Goal: Information Seeking & Learning: Learn about a topic

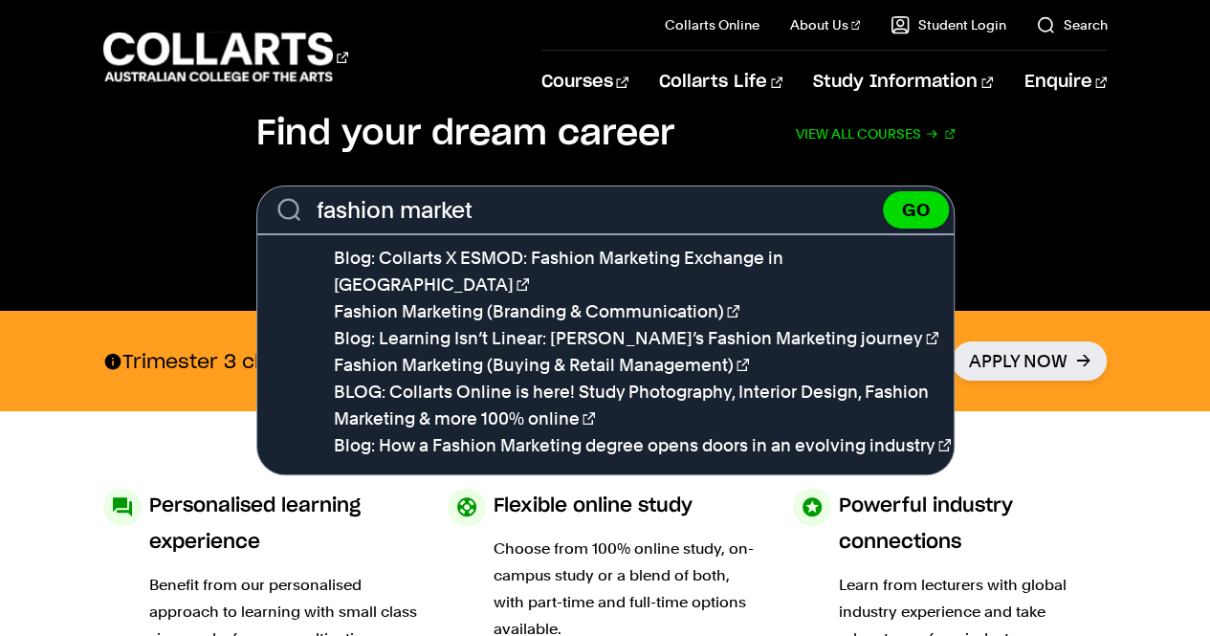
scroll to position [647, 0]
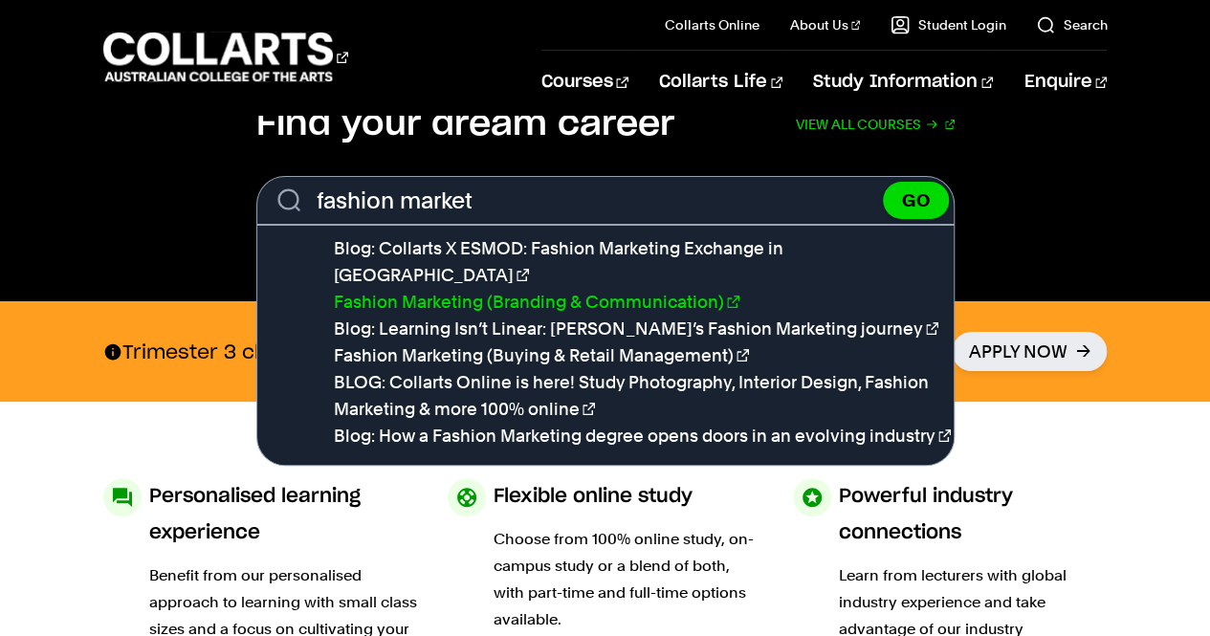
click at [505, 292] on link "Fashion Marketing (Branding & Communication)" at bounding box center [537, 302] width 406 height 20
type input "Fashion Marketing (Branding & Communication)"
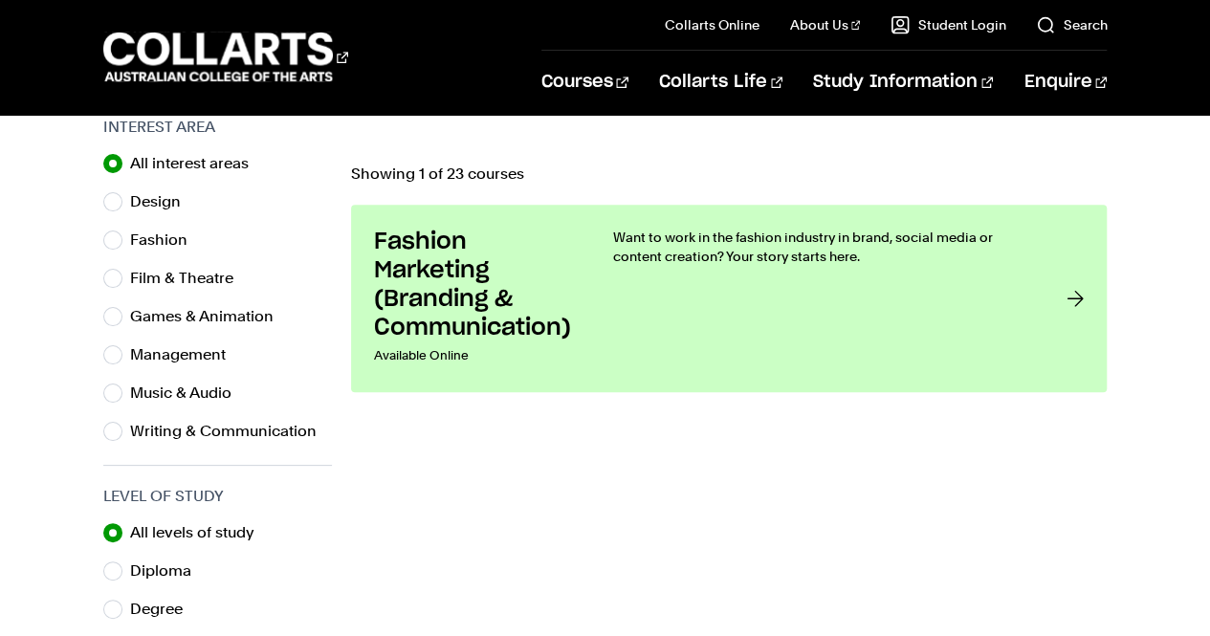
scroll to position [631, 0]
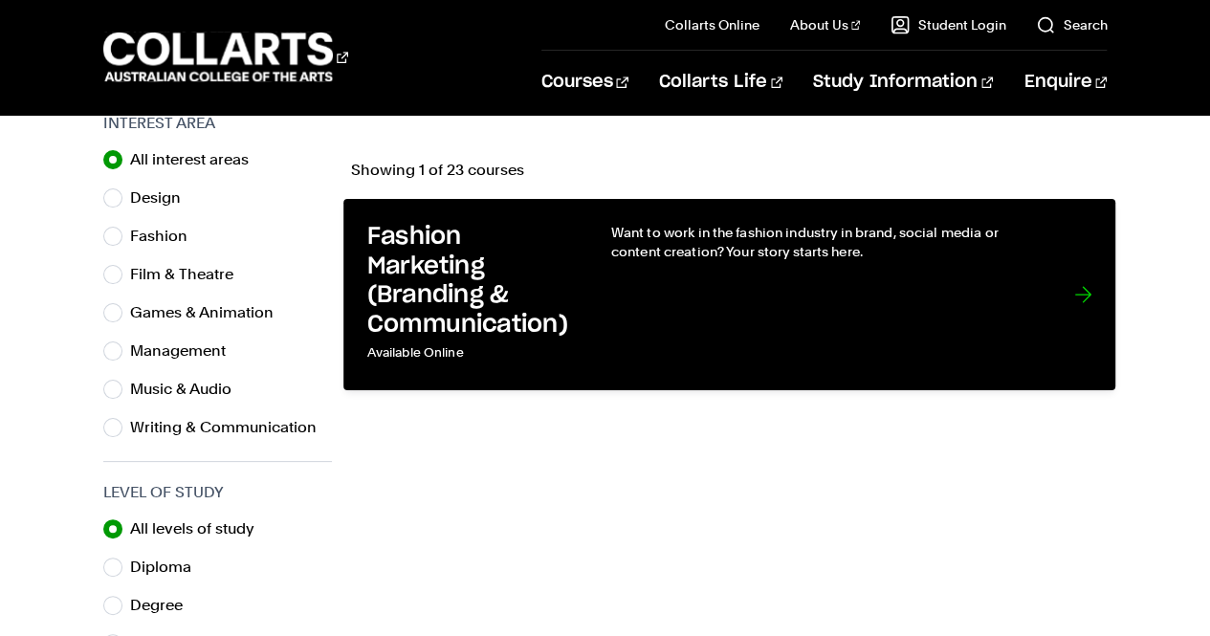
click at [818, 301] on div "Want to work in the fashion industry in brand, social media or content creation…" at bounding box center [822, 295] width 425 height 144
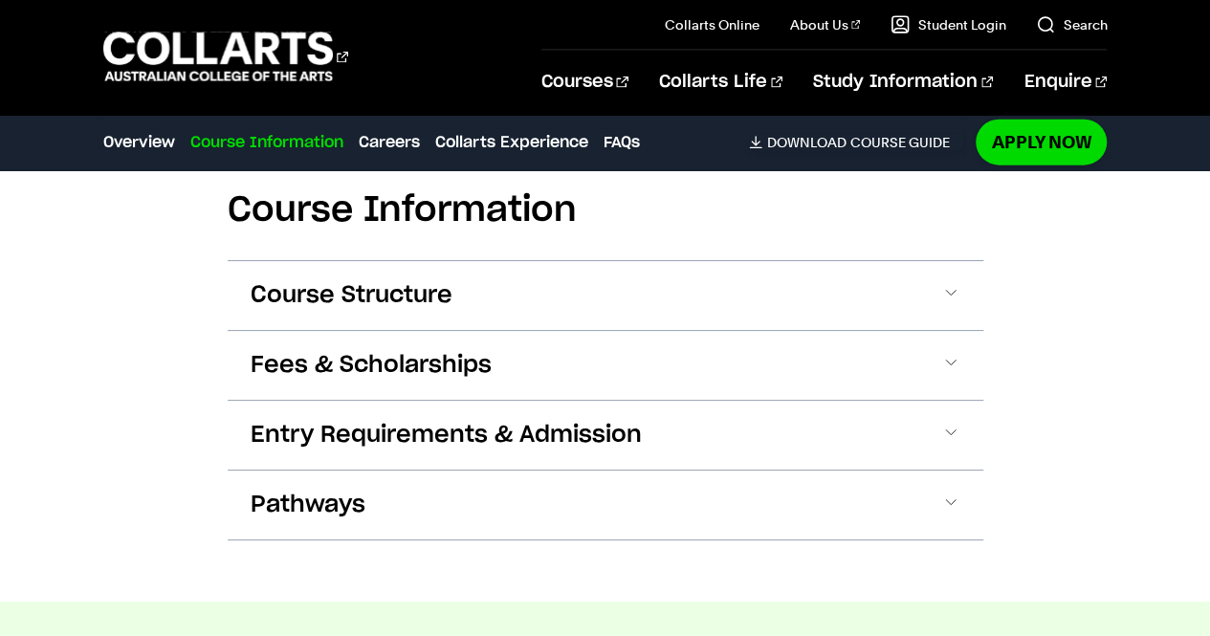
scroll to position [2177, 0]
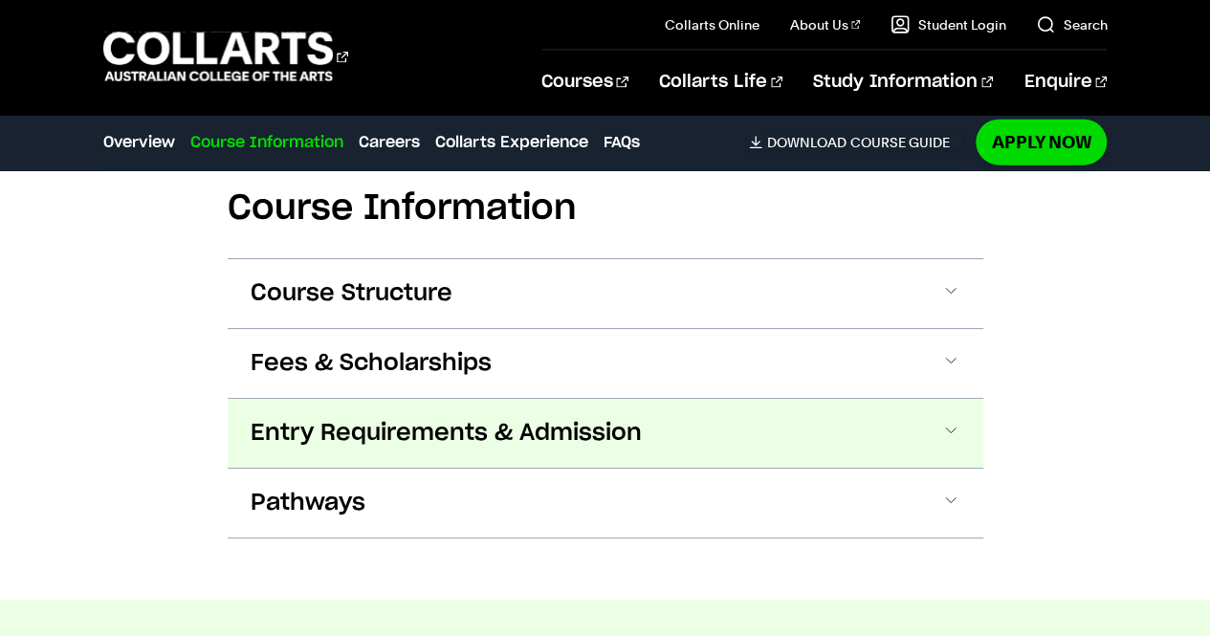
click at [650, 428] on button "Entry Requirements & Admission" at bounding box center [606, 433] width 756 height 69
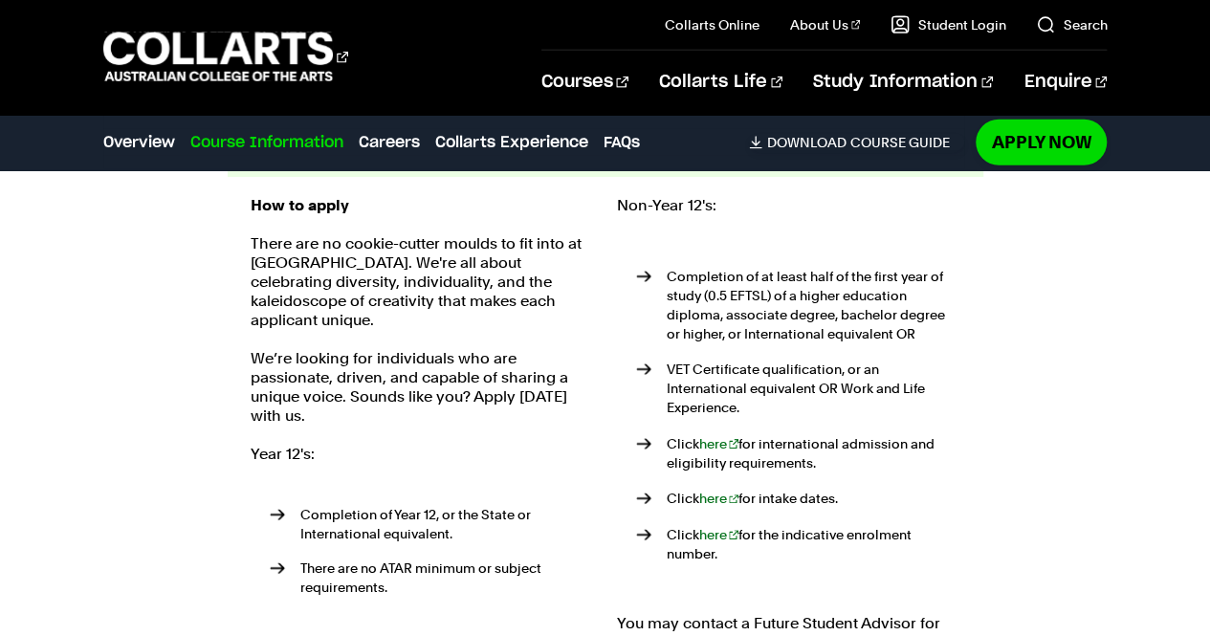
scroll to position [2469, 0]
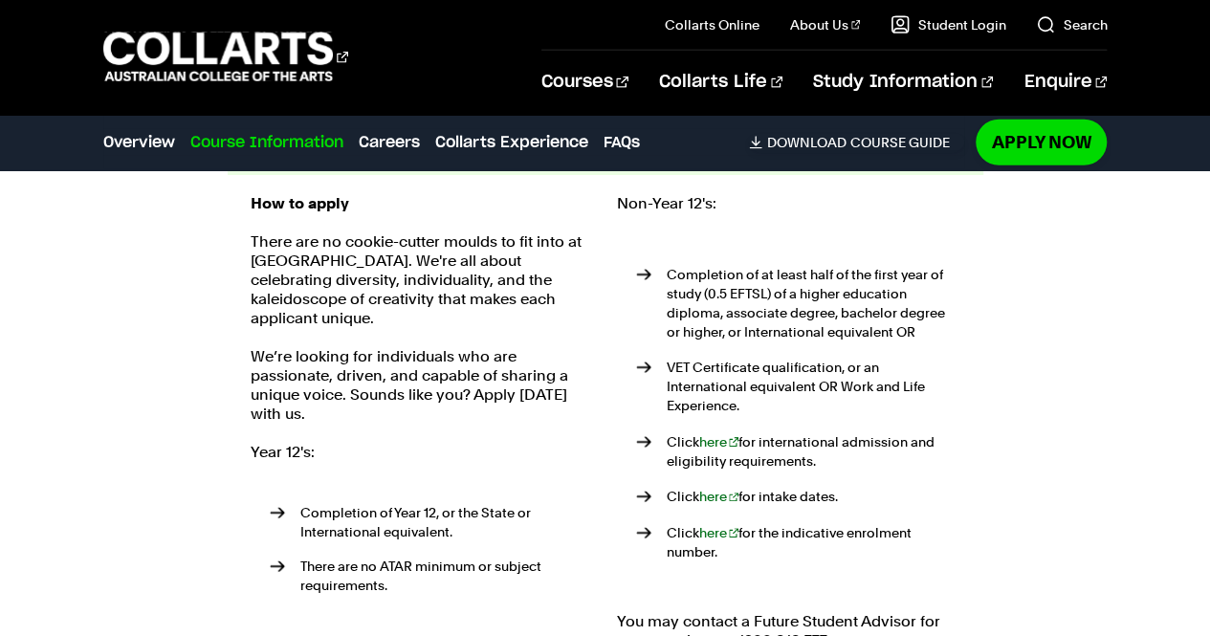
click at [656, 432] on li "Click here for international admission and eligibility requirements." at bounding box center [798, 451] width 324 height 38
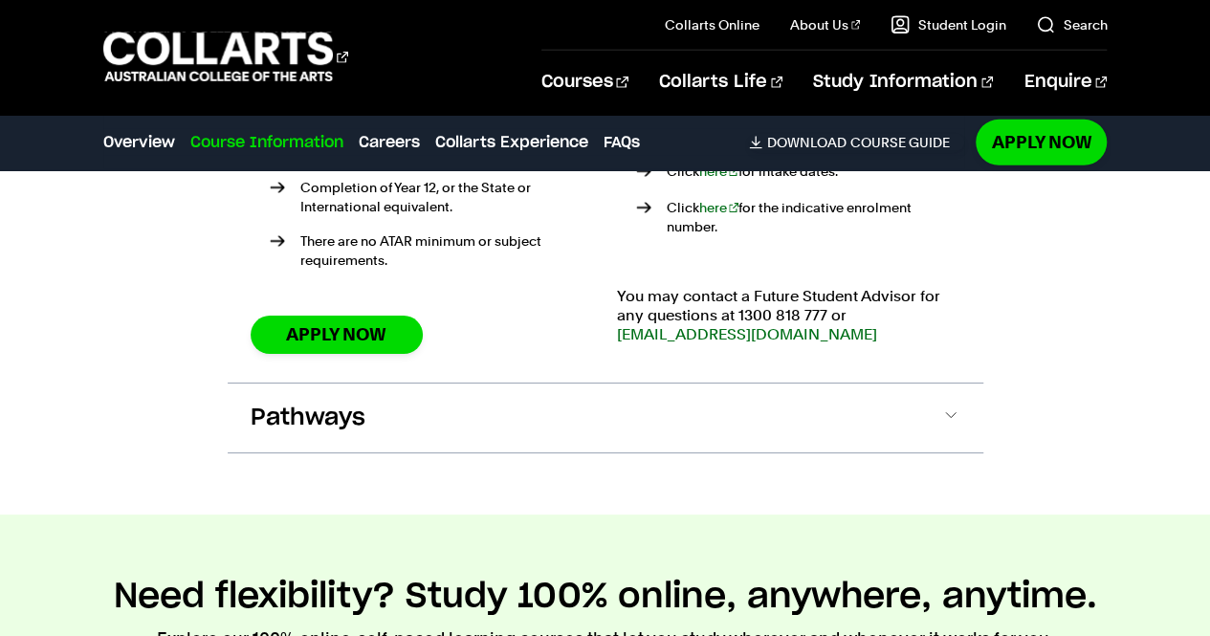
scroll to position [2796, 0]
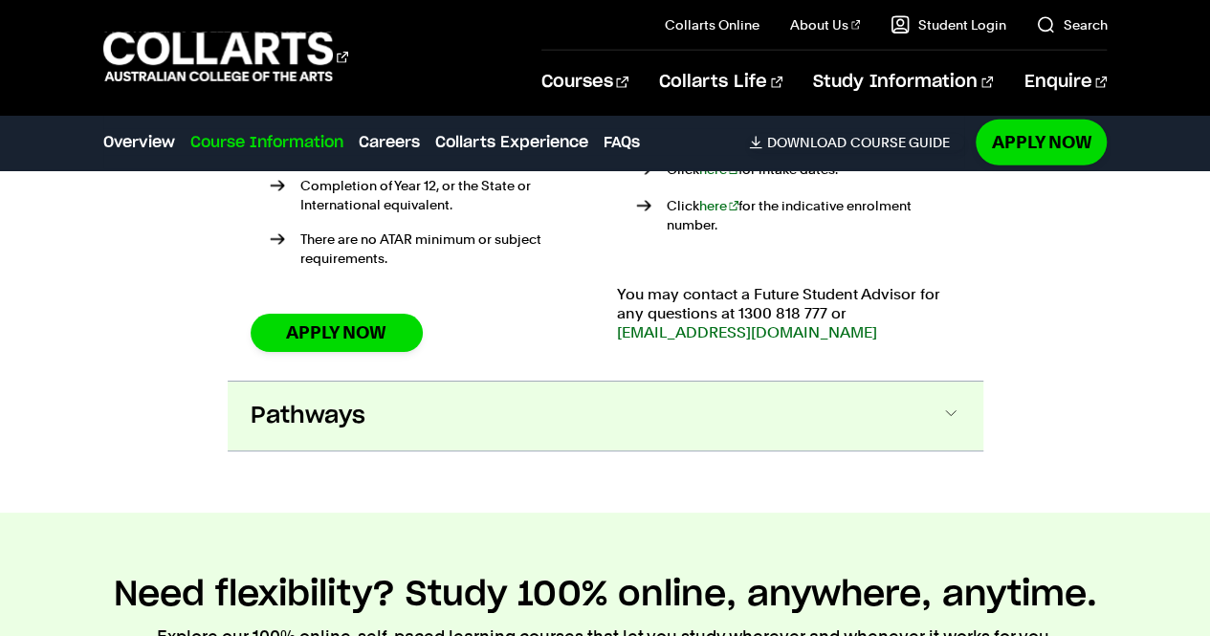
click at [654, 417] on button "Pathways" at bounding box center [606, 416] width 756 height 69
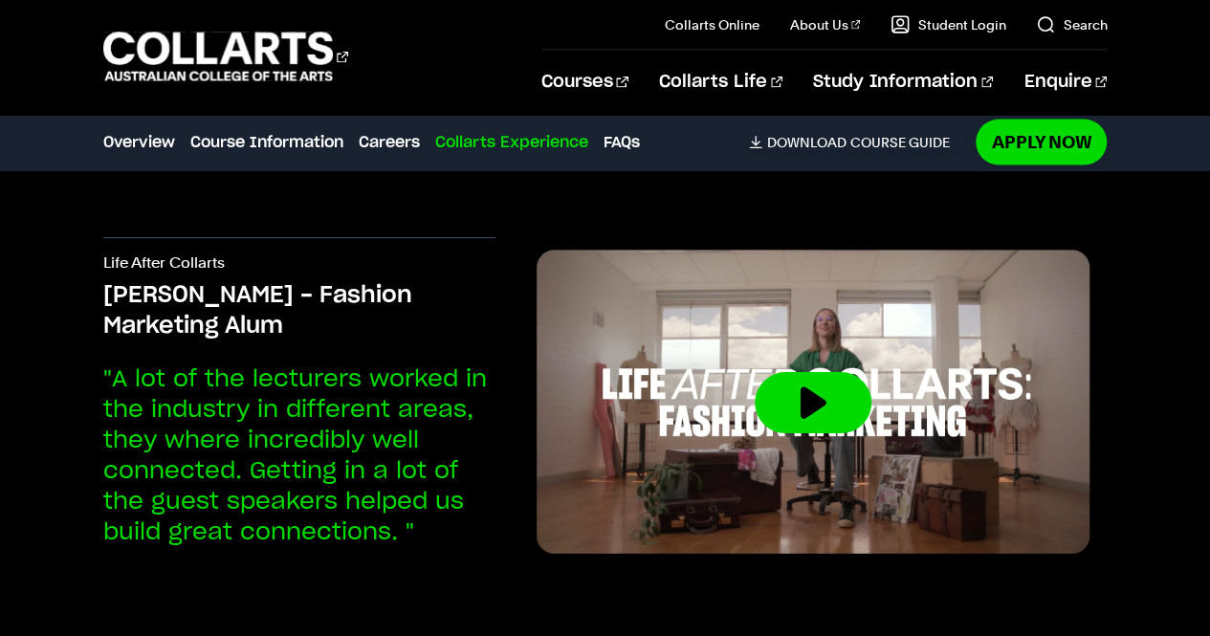
scroll to position [5605, 0]
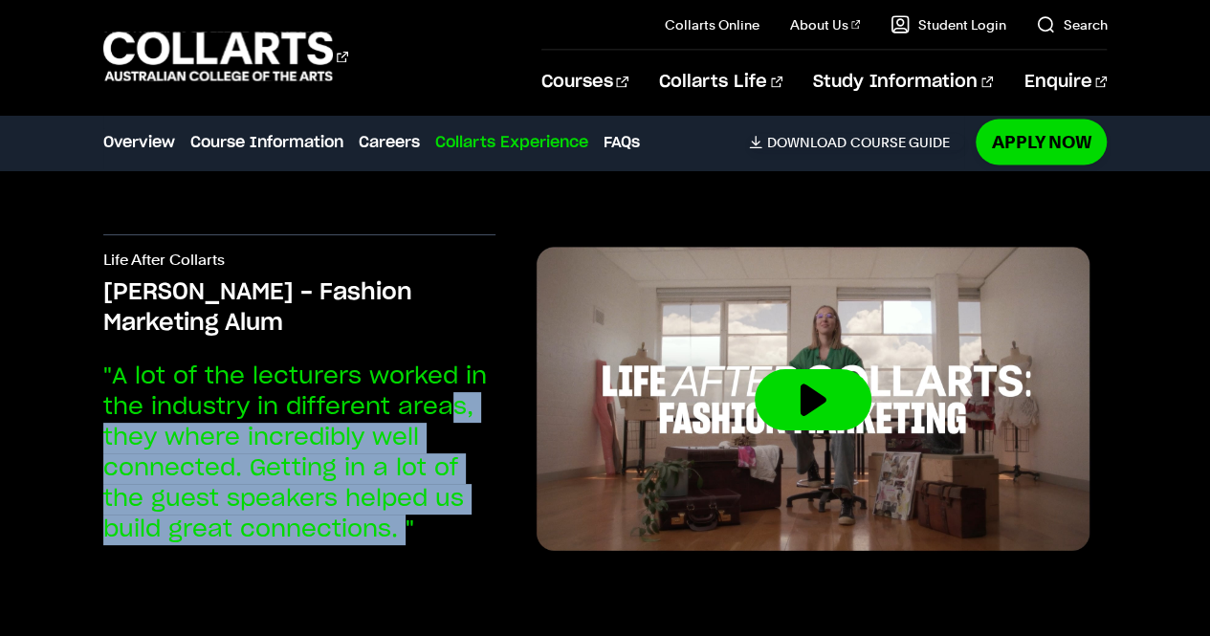
drag, startPoint x: 407, startPoint y: 477, endPoint x: 449, endPoint y: 368, distance: 116.5
click at [449, 368] on p ""A lot of the lecturers worked in the industry in different areas, they where i…" at bounding box center [299, 454] width 392 height 184
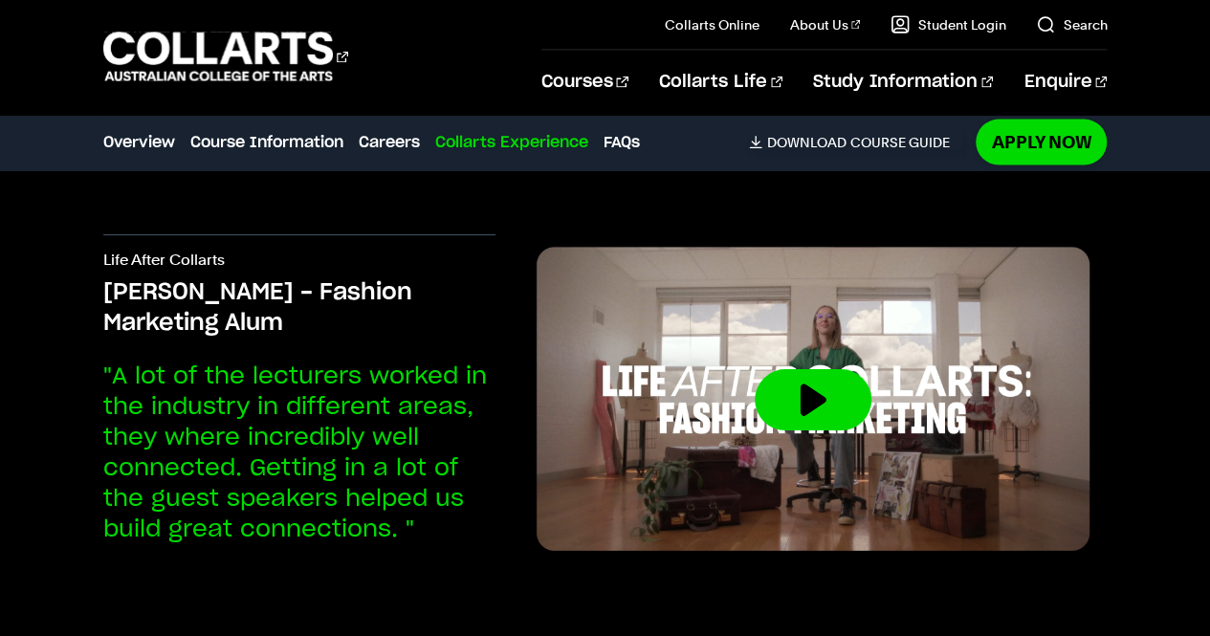
click at [384, 368] on p ""A lot of the lecturers worked in the industry in different areas, they where i…" at bounding box center [299, 454] width 392 height 184
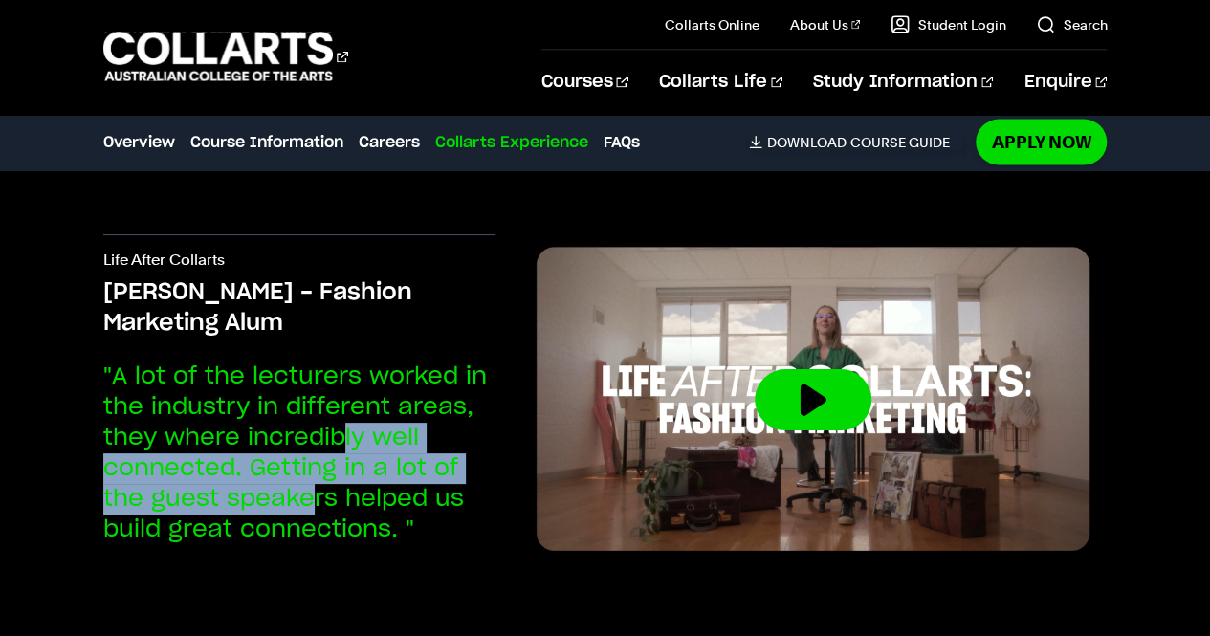
drag, startPoint x: 323, startPoint y: 436, endPoint x: 309, endPoint y: 472, distance: 38.2
click at [309, 472] on p ""A lot of the lecturers worked in the industry in different areas, they where i…" at bounding box center [299, 454] width 392 height 184
click at [309, 473] on p ""A lot of the lecturers worked in the industry in different areas, they where i…" at bounding box center [299, 454] width 392 height 184
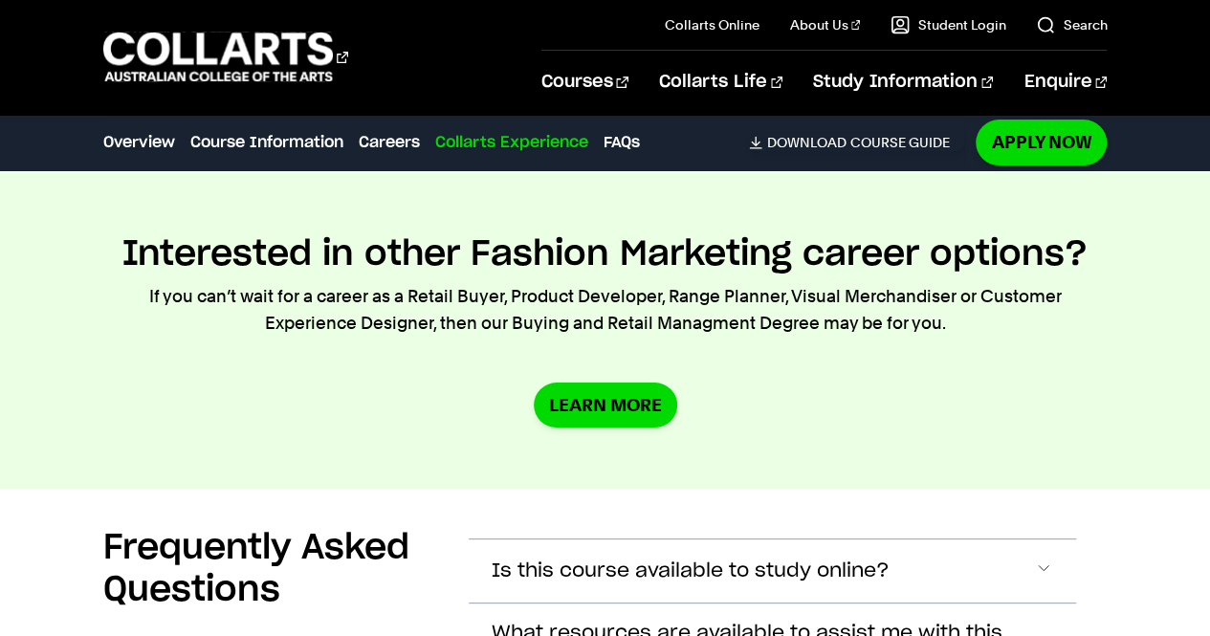
scroll to position [7527, 0]
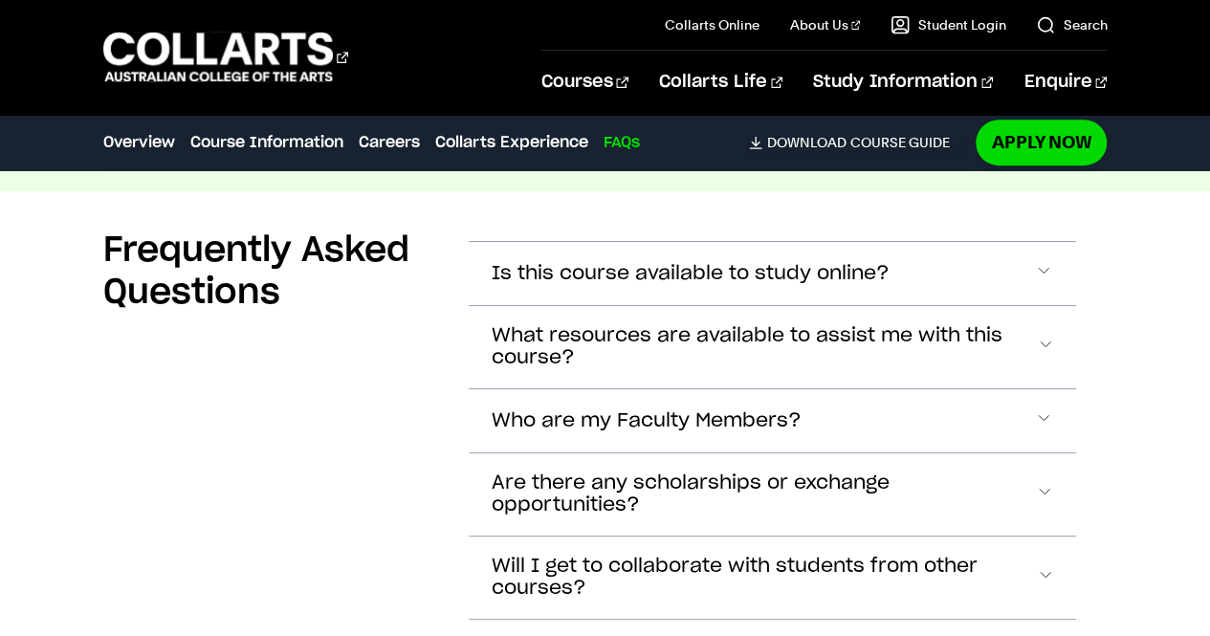
click at [715, 263] on span "Is this course available to study online?" at bounding box center [691, 274] width 398 height 22
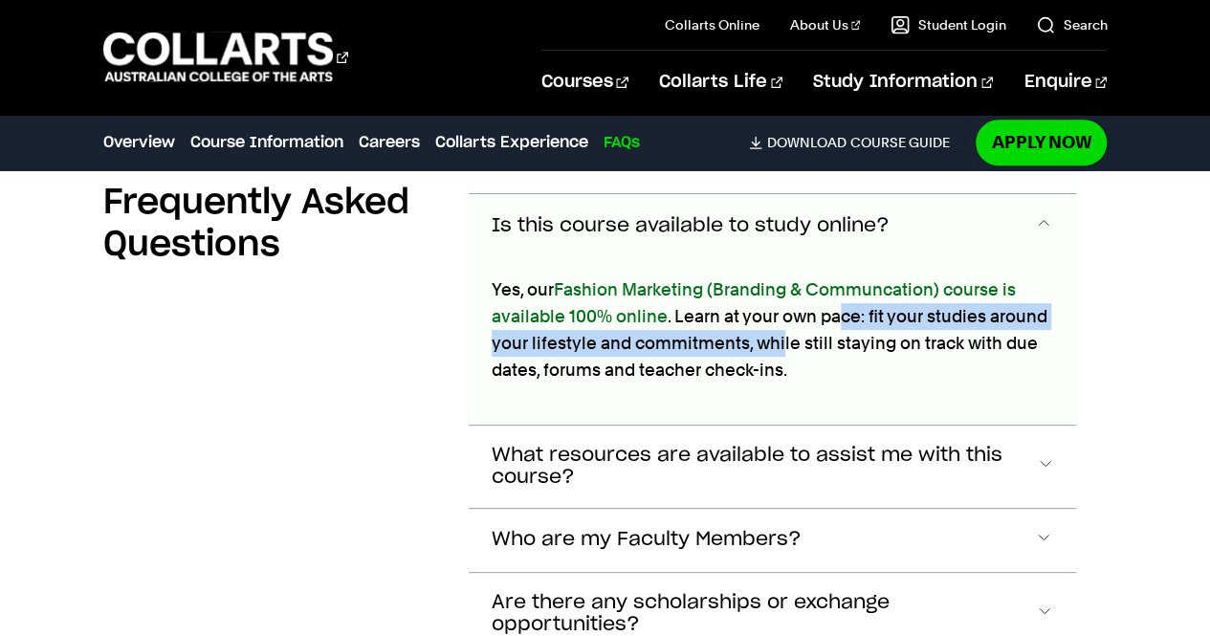
drag, startPoint x: 780, startPoint y: 324, endPoint x: 835, endPoint y: 305, distance: 57.8
click at [835, 305] on p "Yes, our Fashion Marketing (Branding & Communcation) course is available 100% o…" at bounding box center [773, 329] width 562 height 107
drag, startPoint x: 855, startPoint y: 299, endPoint x: 825, endPoint y: 321, distance: 36.9
click at [826, 320] on p "Yes, our Fashion Marketing (Branding & Communcation) course is available 100% o…" at bounding box center [773, 329] width 562 height 107
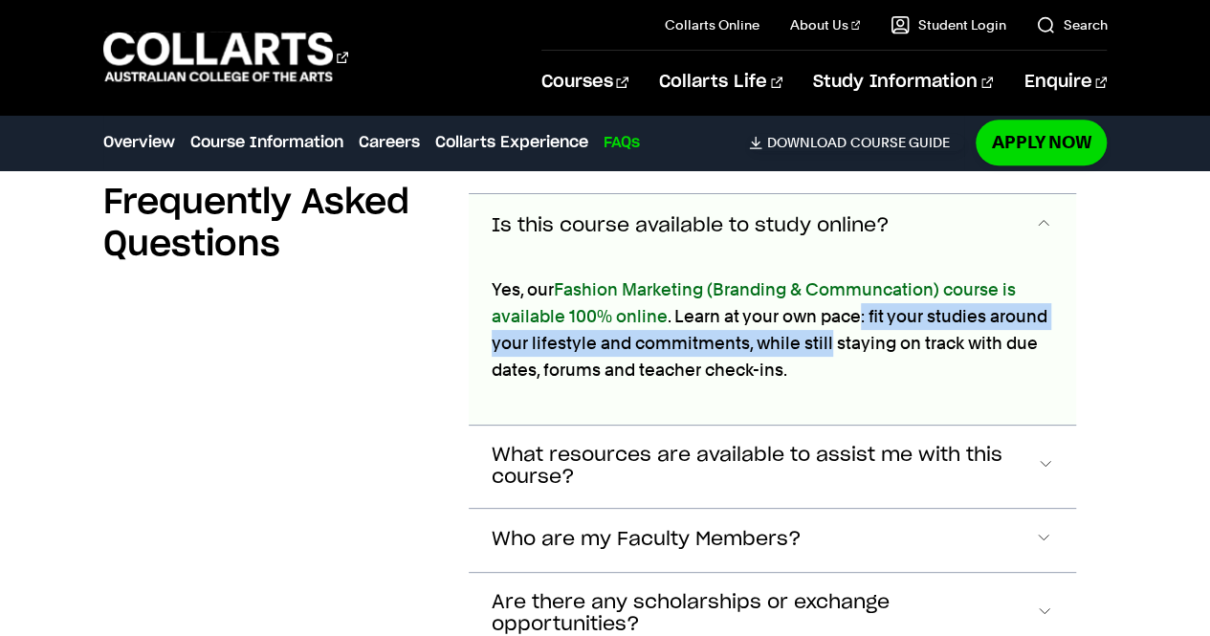
click at [825, 321] on p "Yes, our Fashion Marketing (Branding & Communcation) course is available 100% o…" at bounding box center [773, 329] width 562 height 107
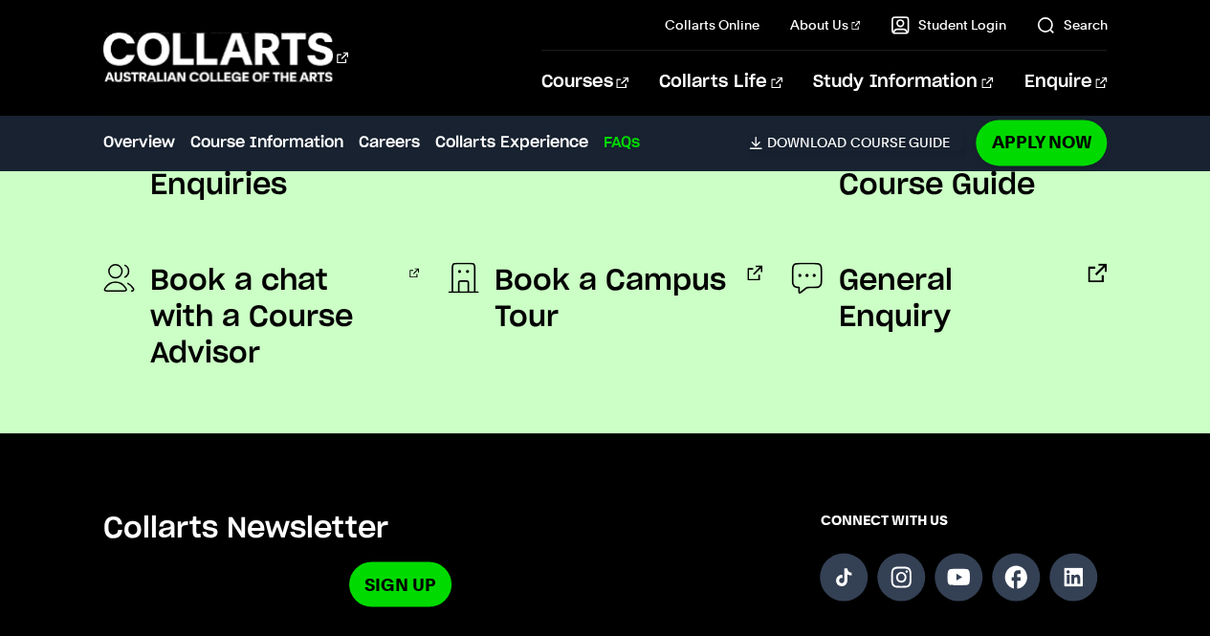
scroll to position [8587, 0]
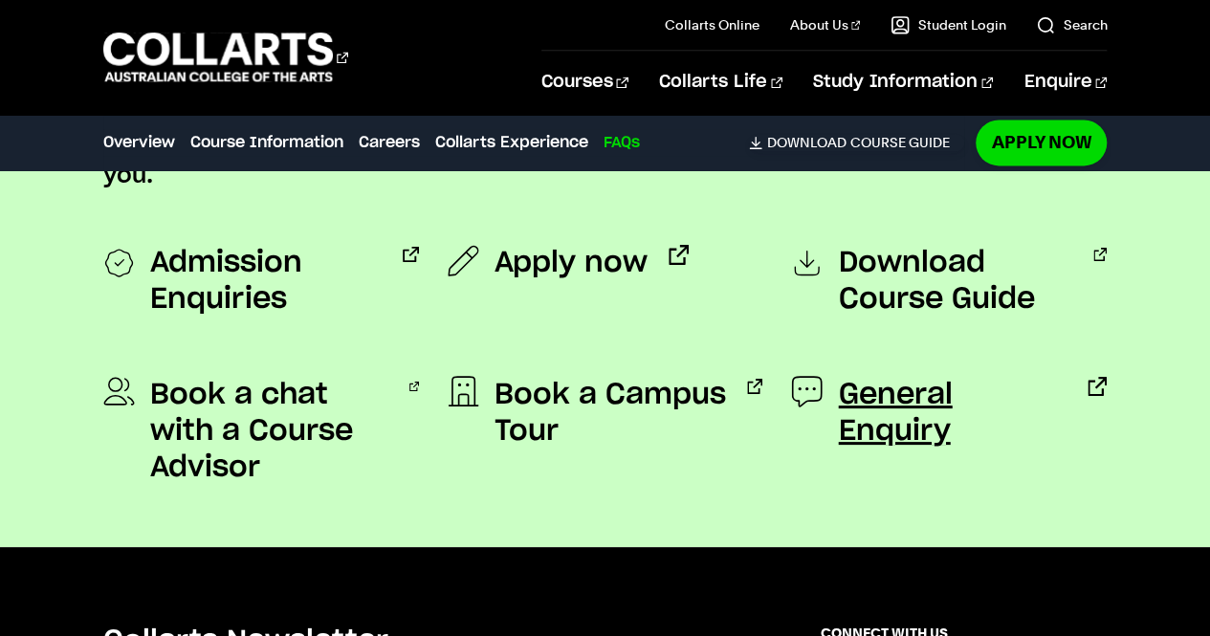
click at [895, 377] on span "General Enquiry" at bounding box center [952, 413] width 229 height 73
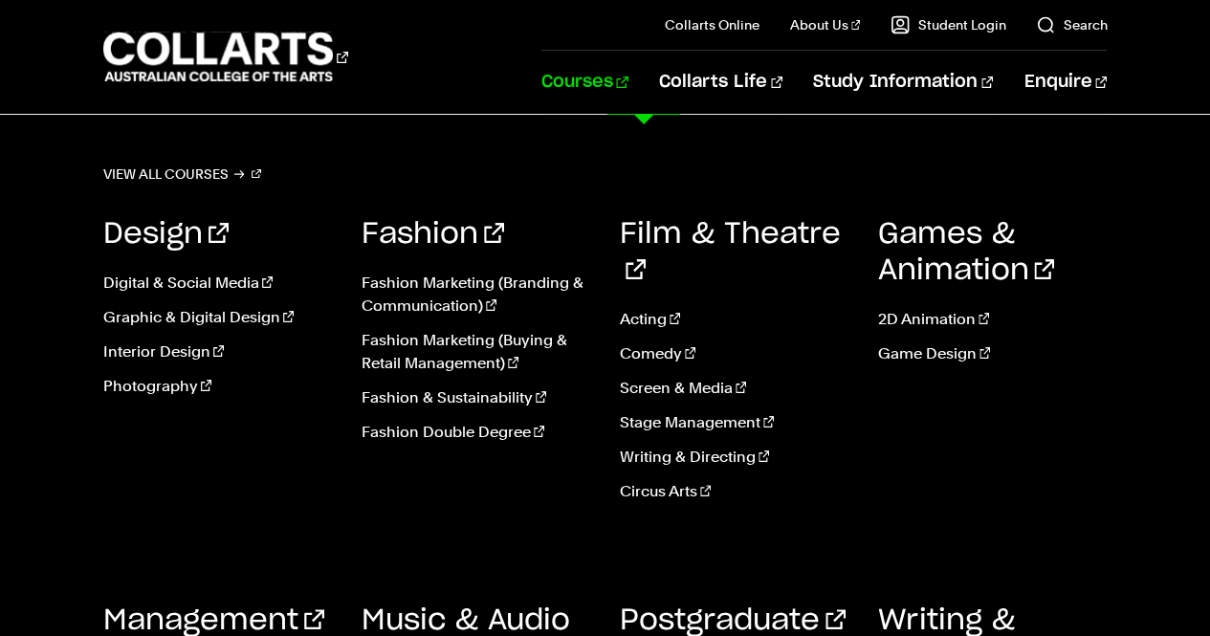
click at [628, 73] on link "Courses" at bounding box center [584, 82] width 87 height 63
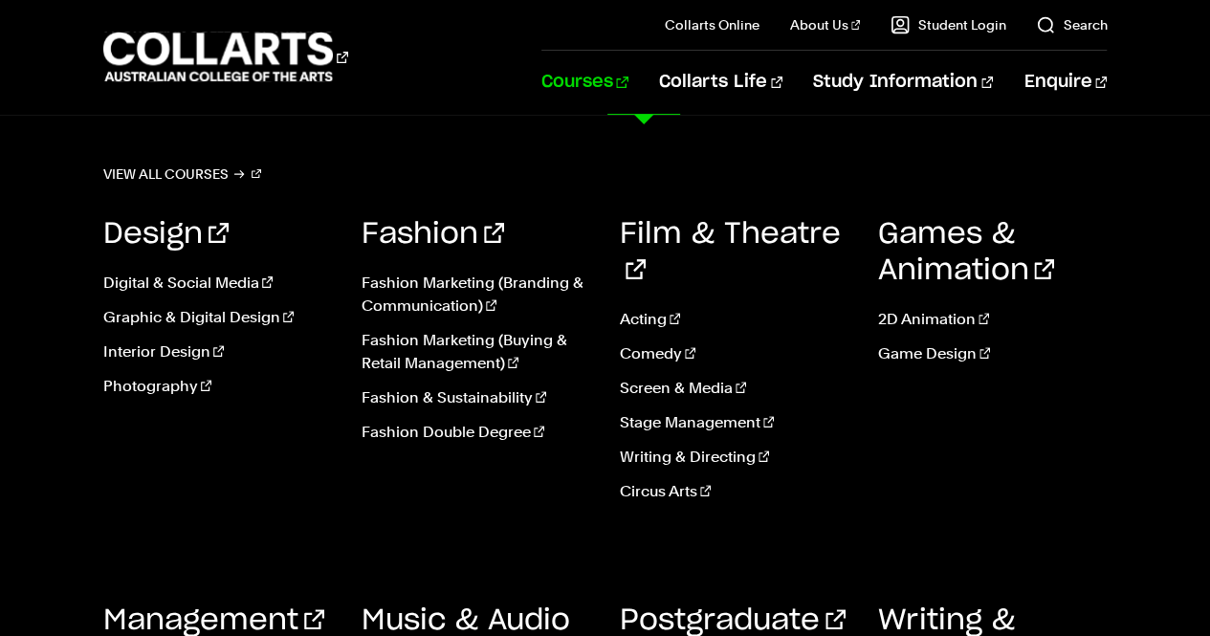
scroll to position [168, 0]
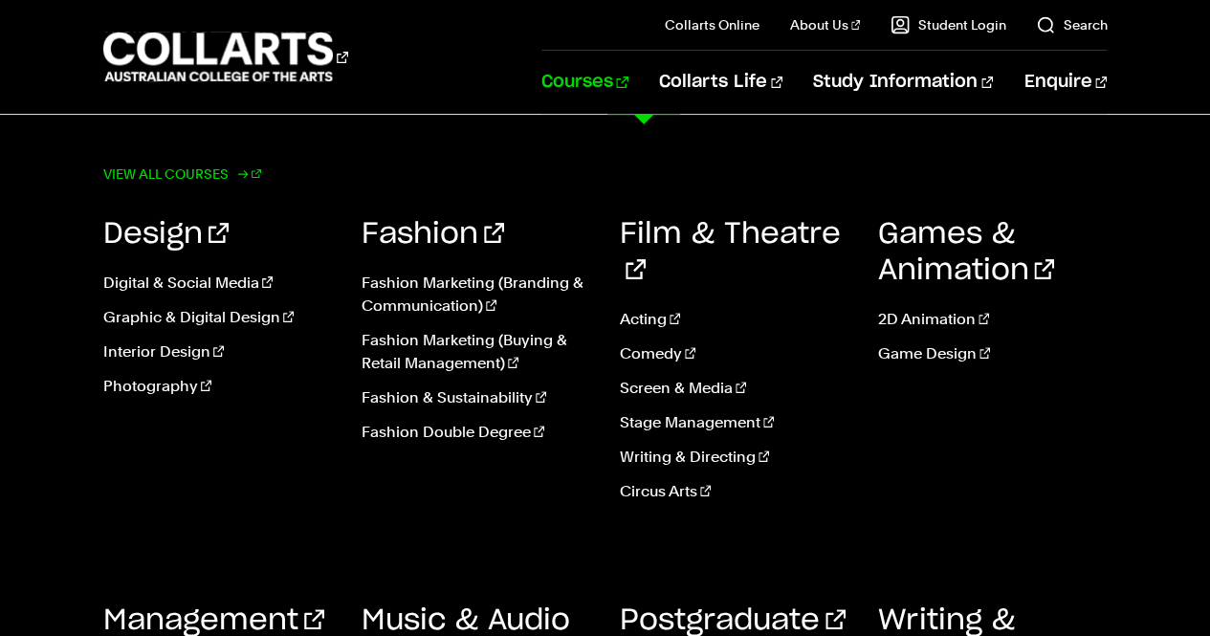
click at [178, 167] on link "View all courses" at bounding box center [182, 174] width 159 height 27
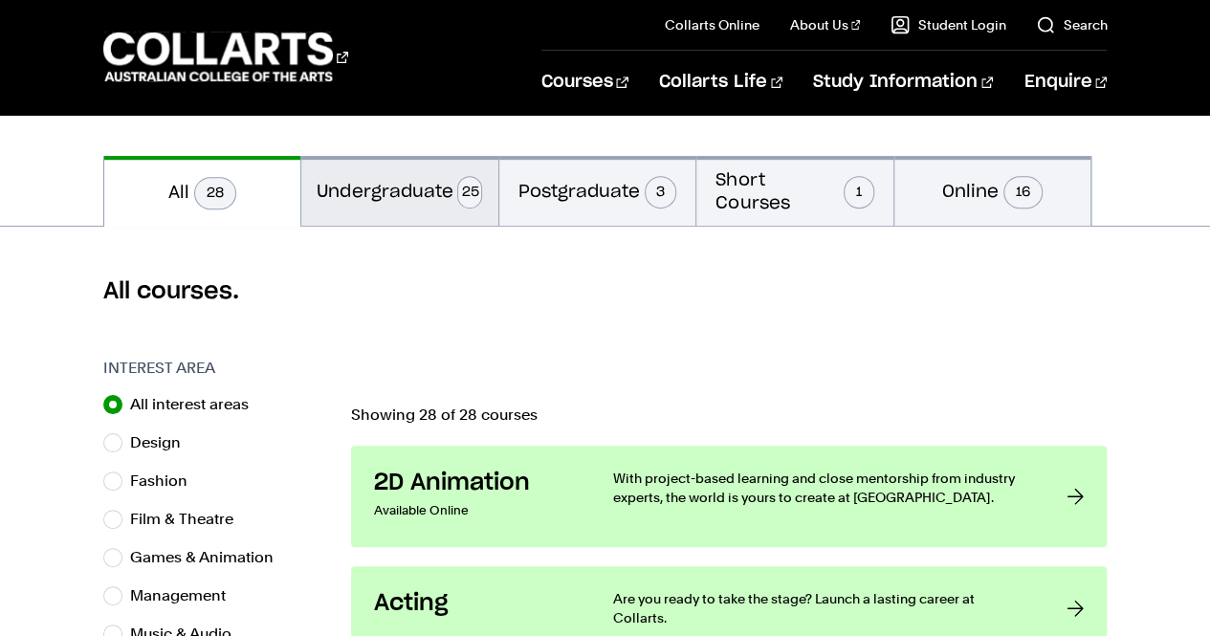
click at [406, 172] on button "Undergraduate 25" at bounding box center [399, 191] width 197 height 70
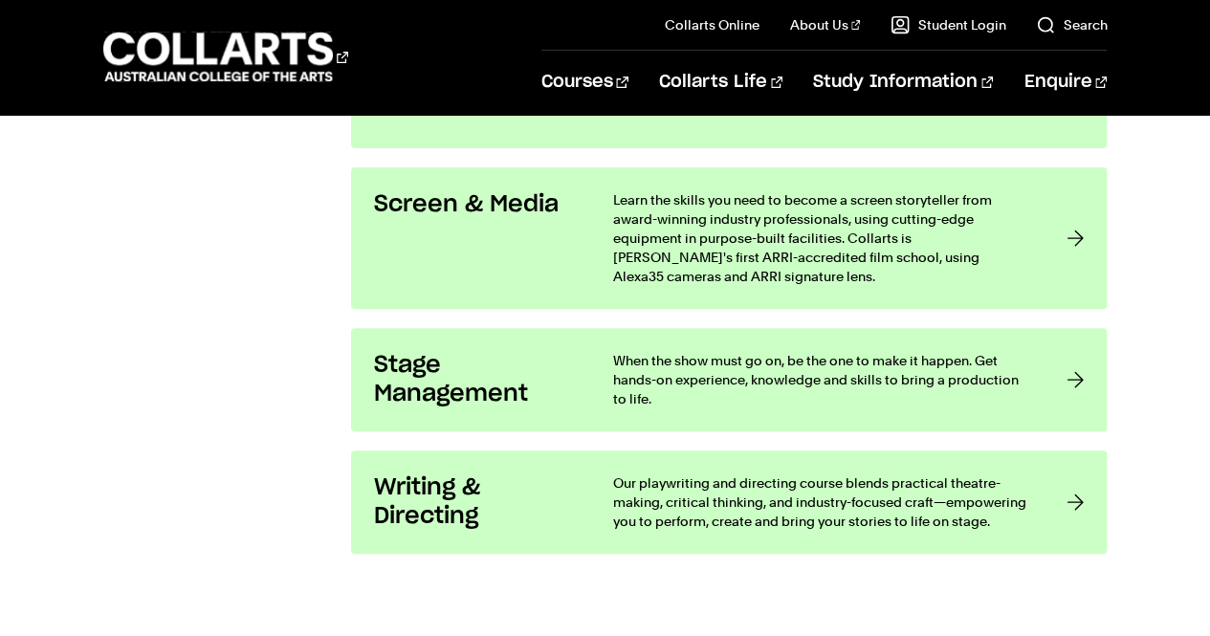
scroll to position [3781, 0]
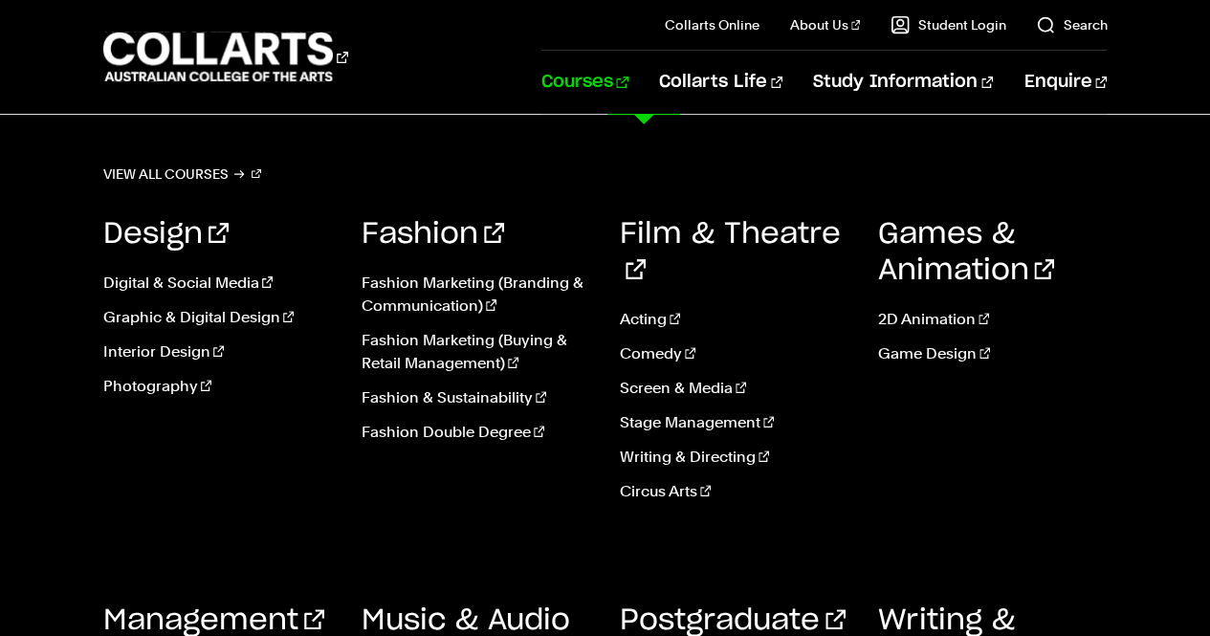
click at [624, 97] on link "Courses" at bounding box center [584, 82] width 87 height 63
click at [628, 82] on link "Courses" at bounding box center [584, 82] width 87 height 63
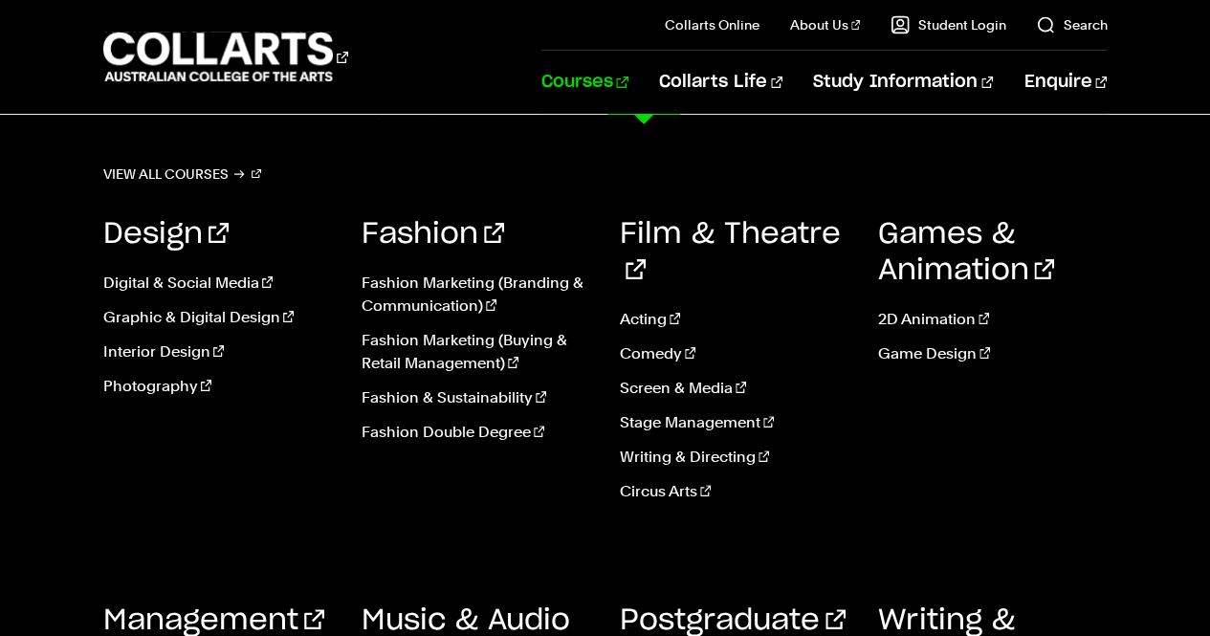
click at [628, 82] on link "Courses" at bounding box center [584, 82] width 87 height 63
click at [243, 606] on link "Management" at bounding box center [213, 620] width 221 height 29
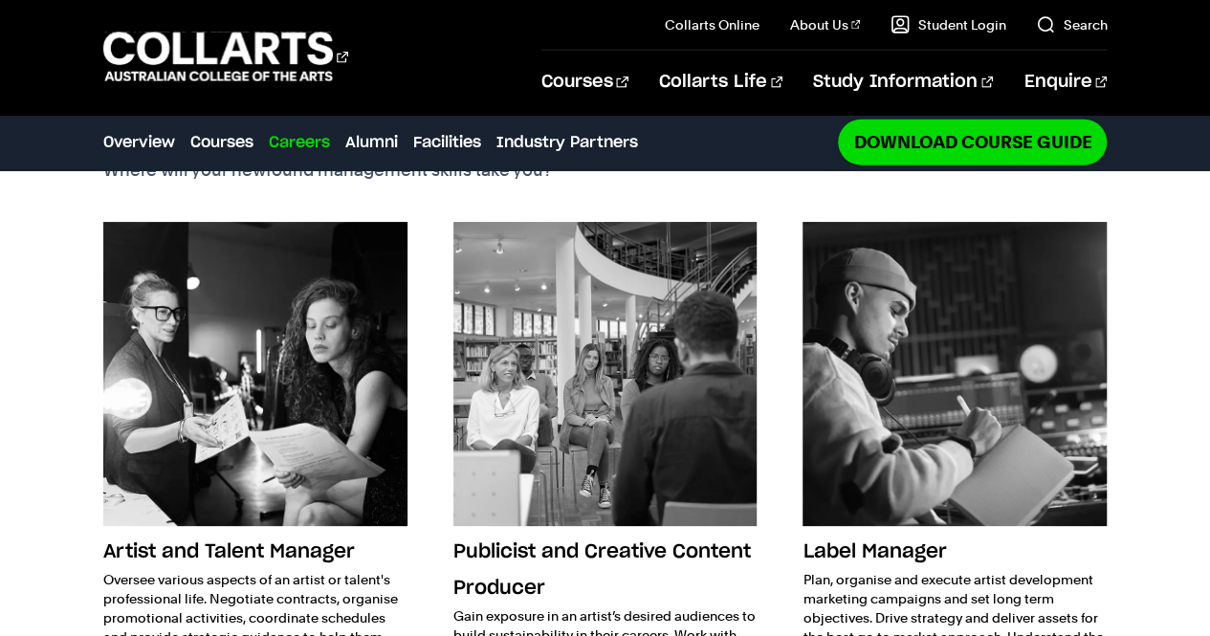
scroll to position [2219, 0]
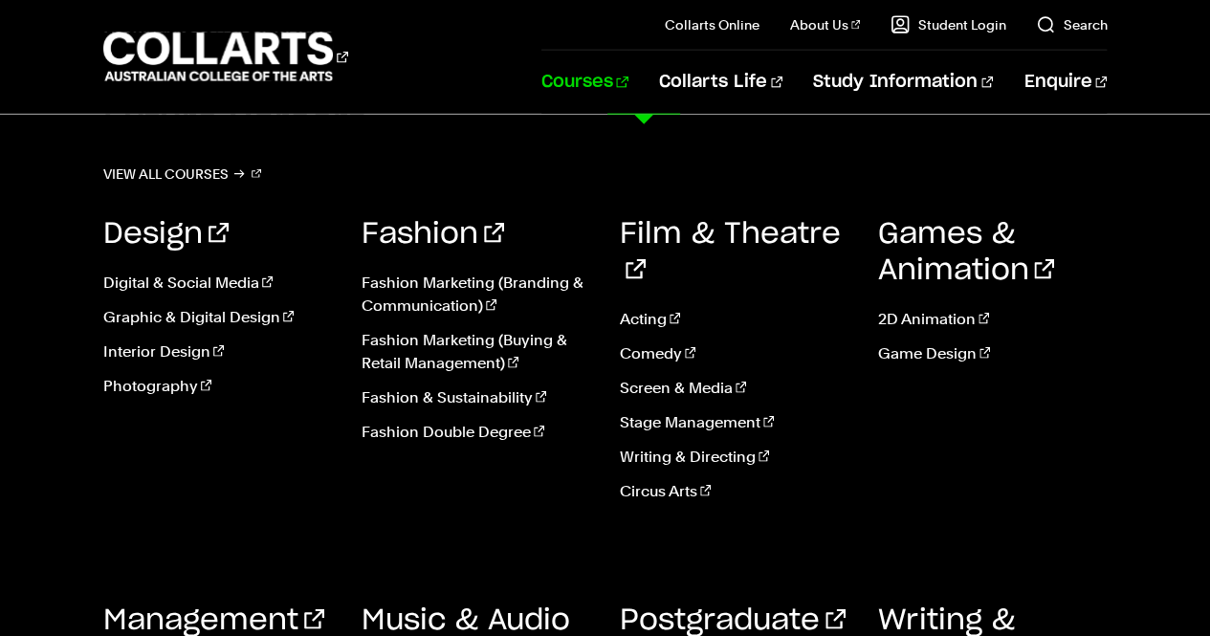
click at [628, 99] on link "Courses" at bounding box center [584, 82] width 87 height 63
click at [413, 242] on link "Fashion" at bounding box center [433, 234] width 143 height 29
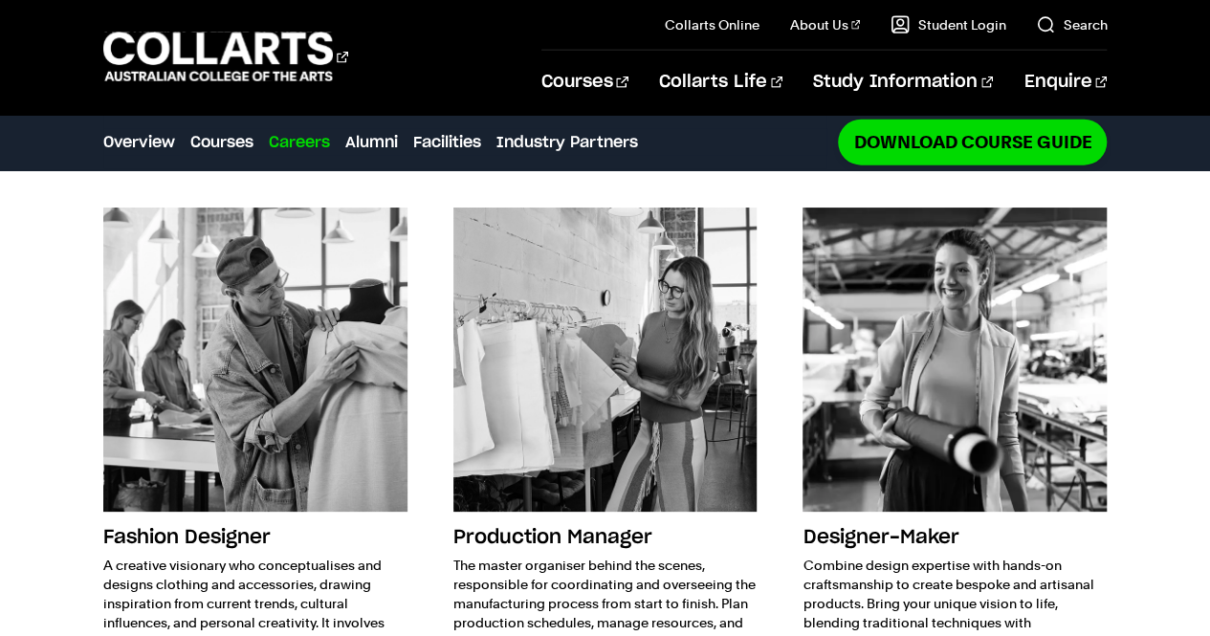
scroll to position [2392, 0]
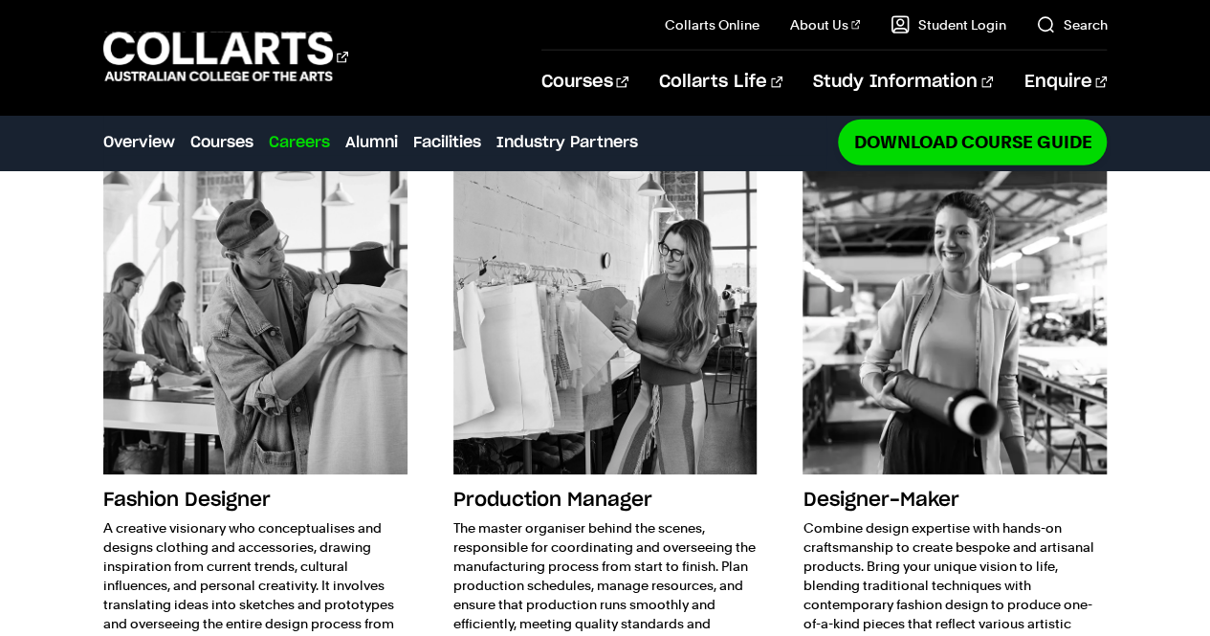
click at [562, 482] on h3 "Production Manager" at bounding box center [605, 500] width 304 height 36
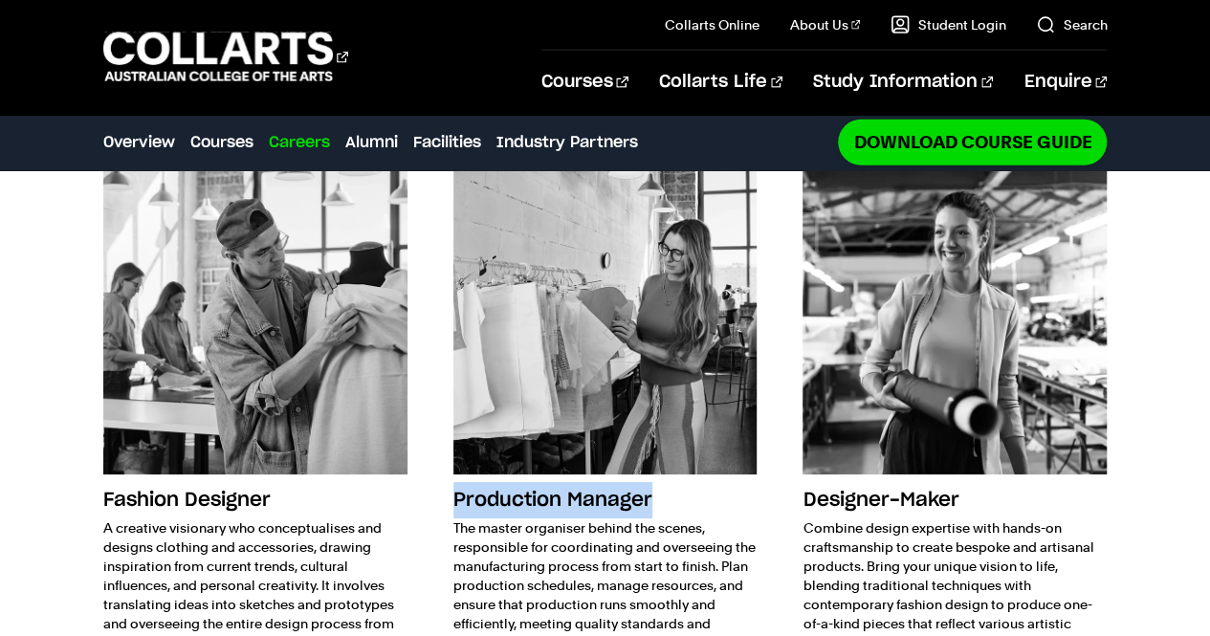
drag, startPoint x: 575, startPoint y: 399, endPoint x: 450, endPoint y: 406, distance: 124.6
click at [450, 406] on div "Fashion Designer A creative visionary who conceptualises and designs clothing a…" at bounding box center [605, 453] width 1004 height 566
copy h3 "Production Manager"
